Goal: Task Accomplishment & Management: Complete application form

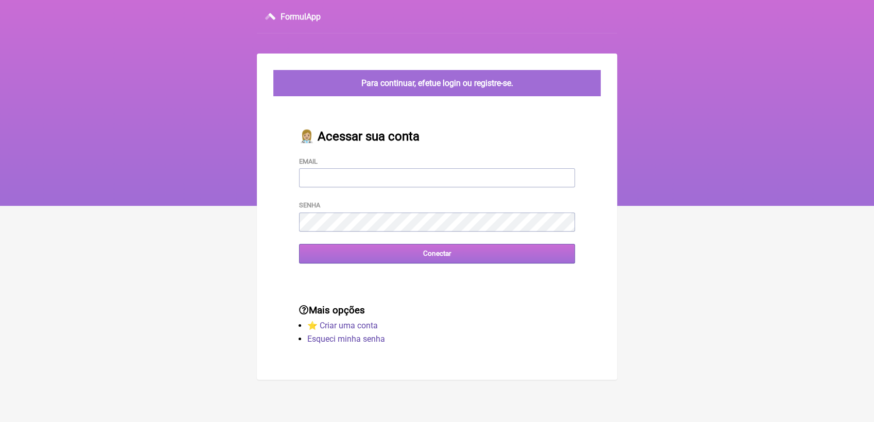
type input "[EMAIL_ADDRESS][DOMAIN_NAME]"
click at [372, 258] on input "Conectar" at bounding box center [437, 253] width 276 height 19
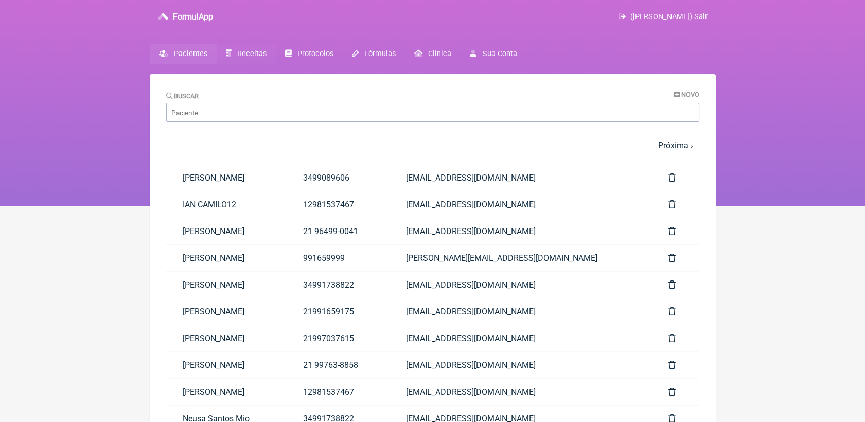
drag, startPoint x: 240, startPoint y: 51, endPoint x: 244, endPoint y: 47, distance: 6.2
click at [240, 51] on span "Receitas" at bounding box center [251, 53] width 29 height 9
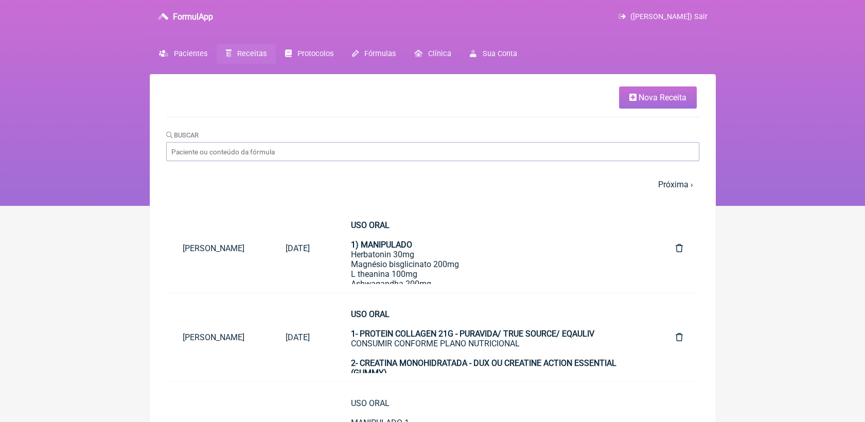
drag, startPoint x: 662, startPoint y: 115, endPoint x: 617, endPoint y: 152, distance: 57.7
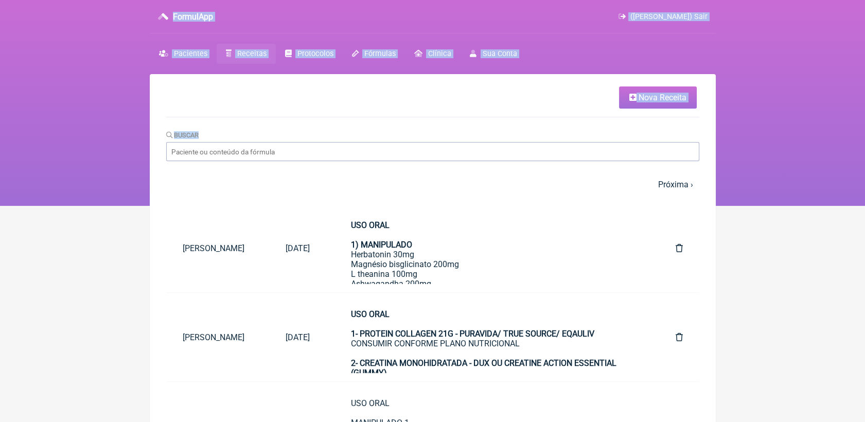
click at [661, 101] on span "Nova Receita" at bounding box center [662, 98] width 48 height 10
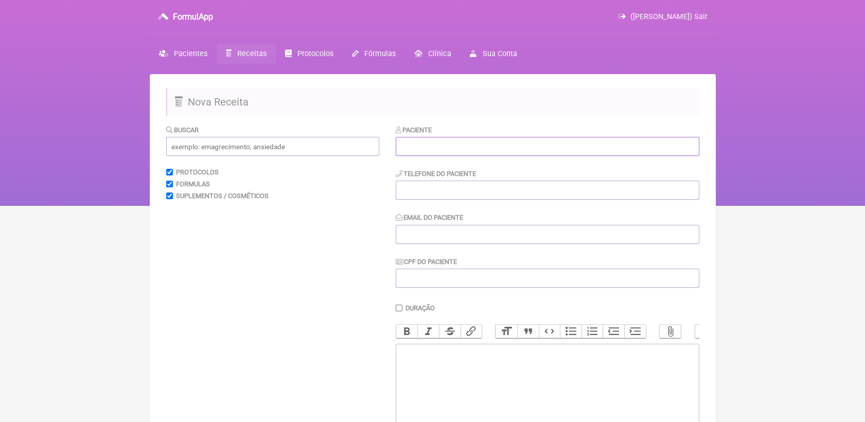
click at [581, 152] on input "text" at bounding box center [548, 146] width 304 height 19
paste input "[PERSON_NAME] Chagas"
type input "[PERSON_NAME] Chagas"
click at [552, 187] on input "tel" at bounding box center [548, 190] width 304 height 19
paste input "21 96437-1297"
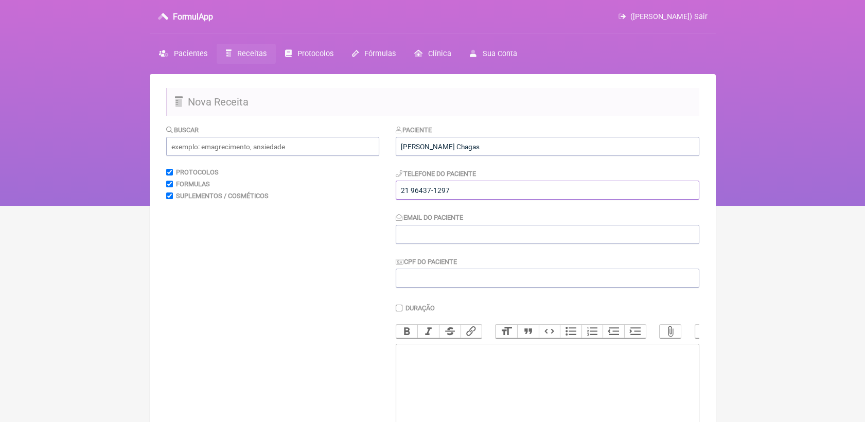
type input "21 96437-1297"
click at [445, 238] on input "Email do Paciente" at bounding box center [548, 234] width 304 height 19
paste input "rr.chagas@hotmail.com"
type input "rr.chagas@hotmail.com"
